Goal: Information Seeking & Learning: Learn about a topic

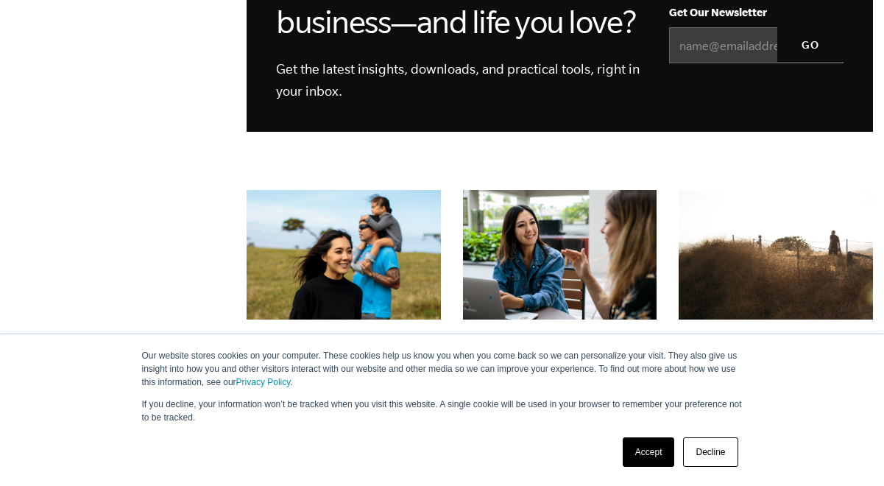
scroll to position [1545, 0]
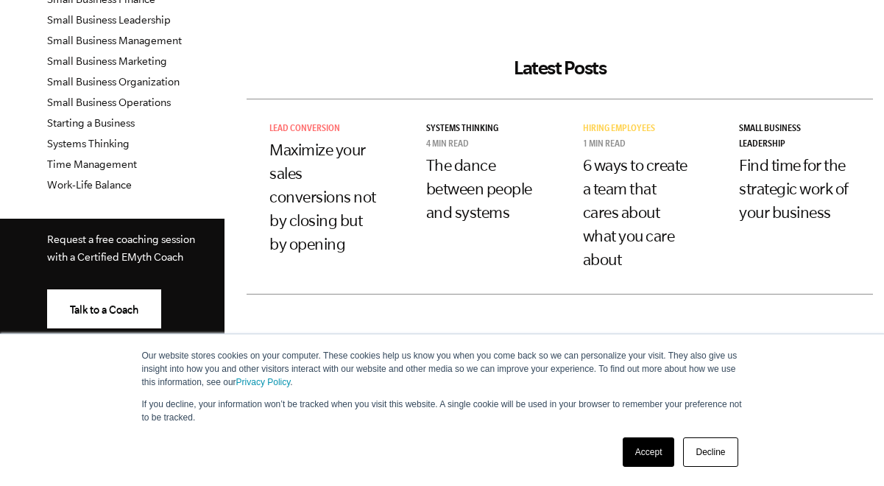
scroll to position [589, 0]
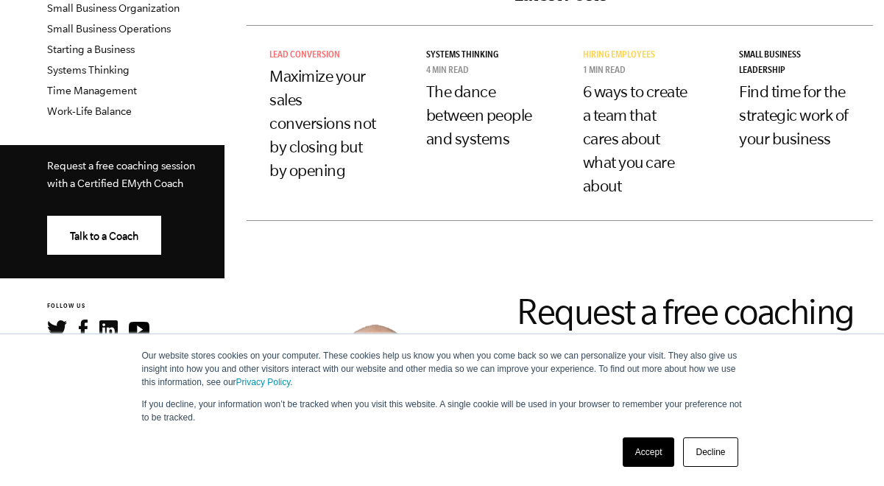
click at [702, 442] on link "Decline" at bounding box center [710, 451] width 54 height 29
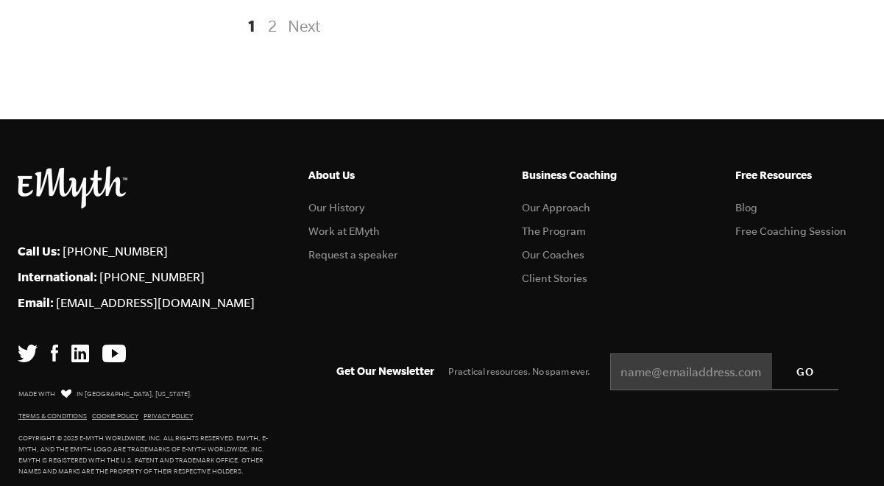
scroll to position [3514, 0]
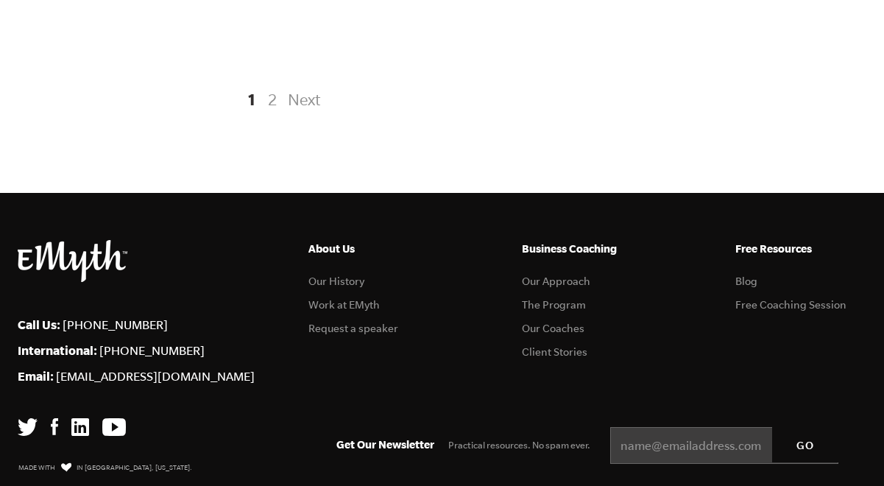
click at [271, 113] on link "2" at bounding box center [272, 99] width 18 height 26
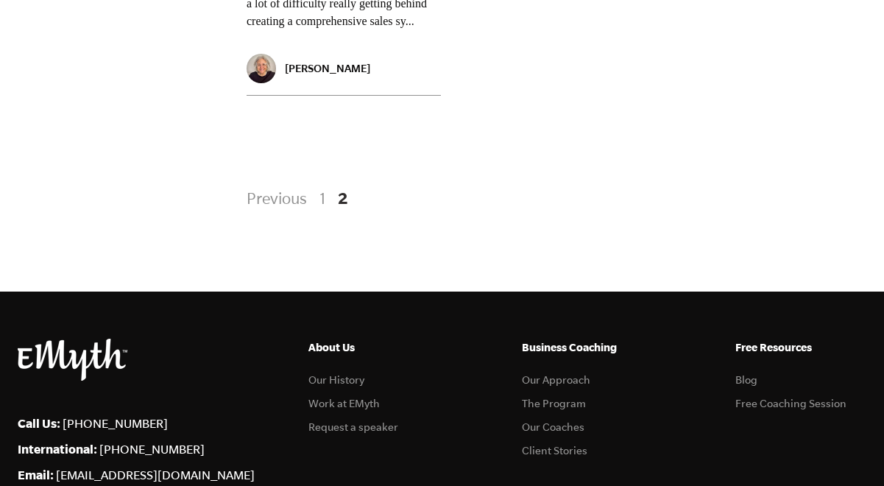
scroll to position [2134, 0]
